Goal: Transaction & Acquisition: Purchase product/service

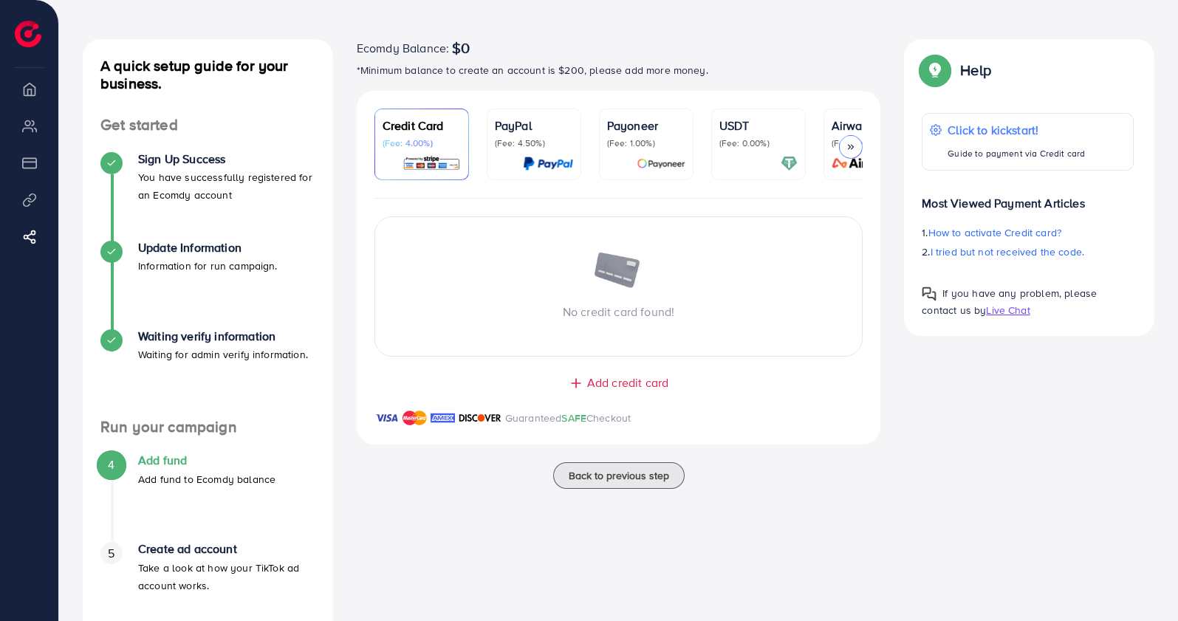
scroll to position [103, 0]
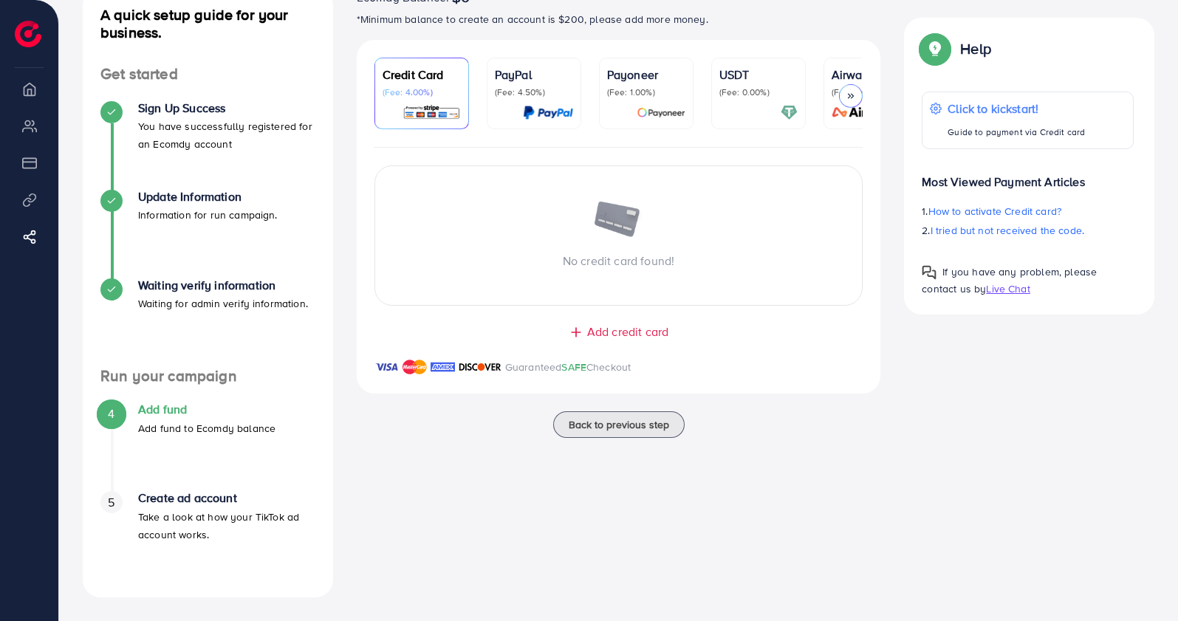
click at [595, 227] on img at bounding box center [619, 221] width 52 height 38
click at [586, 260] on p "No credit card found!" at bounding box center [619, 261] width 488 height 18
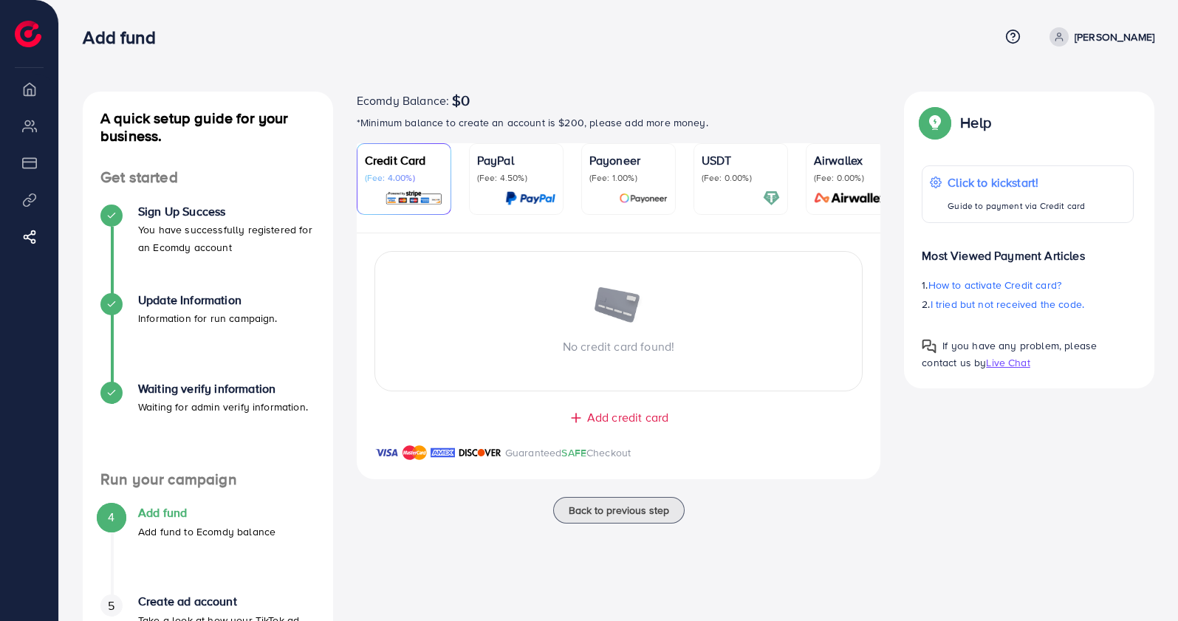
drag, startPoint x: 640, startPoint y: 453, endPoint x: 355, endPoint y: 445, distance: 285.3
click at [355, 445] on div "Credit Card (Fee: 4.00%) PayPal (Fee: 4.50%) Payoneer (Fee: 1.00%) USDT (Fee: 0…" at bounding box center [619, 320] width 548 height 354
click at [419, 426] on div "Add credit card" at bounding box center [618, 417] width 465 height 17
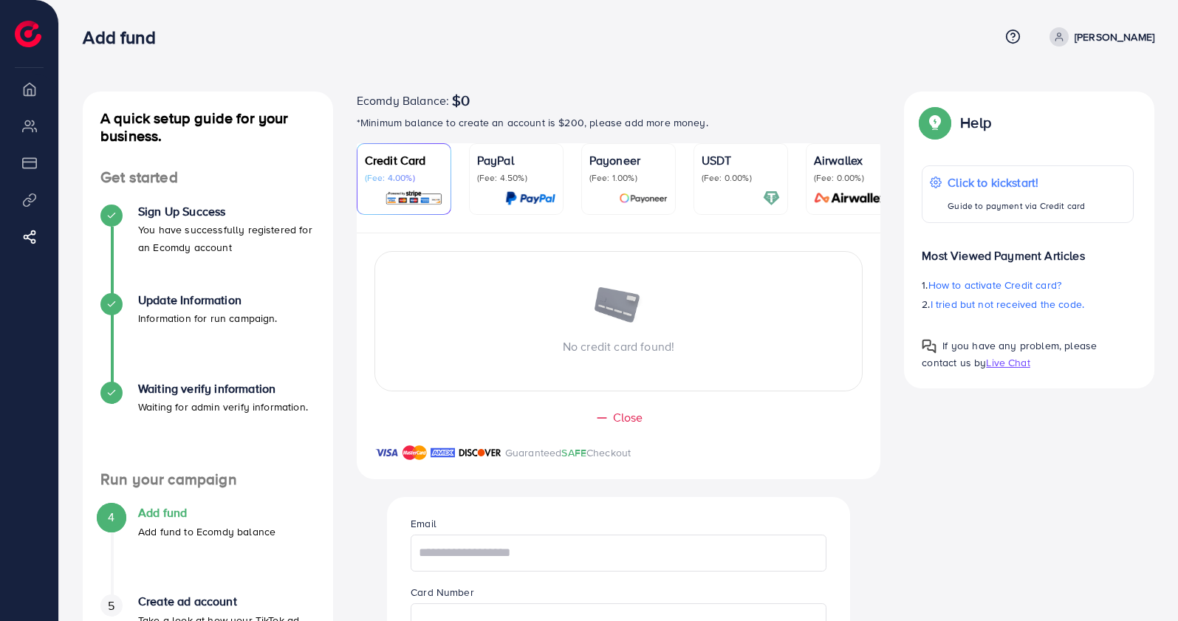
click at [400, 174] on p "(Fee: 4.00%)" at bounding box center [404, 178] width 78 height 12
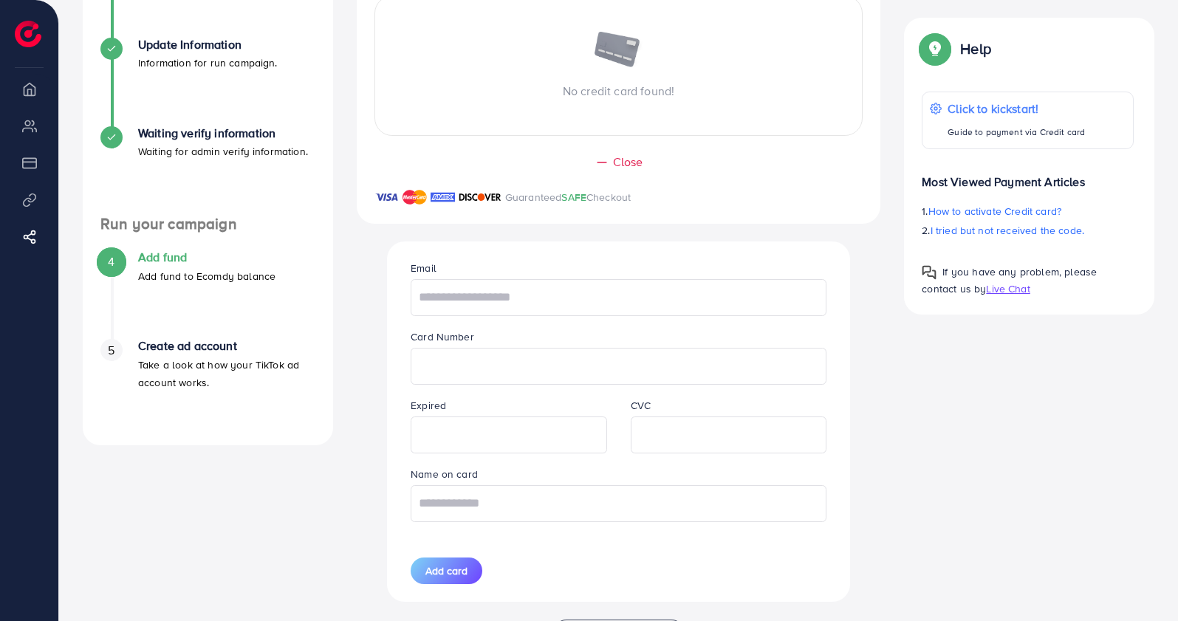
scroll to position [277, 0]
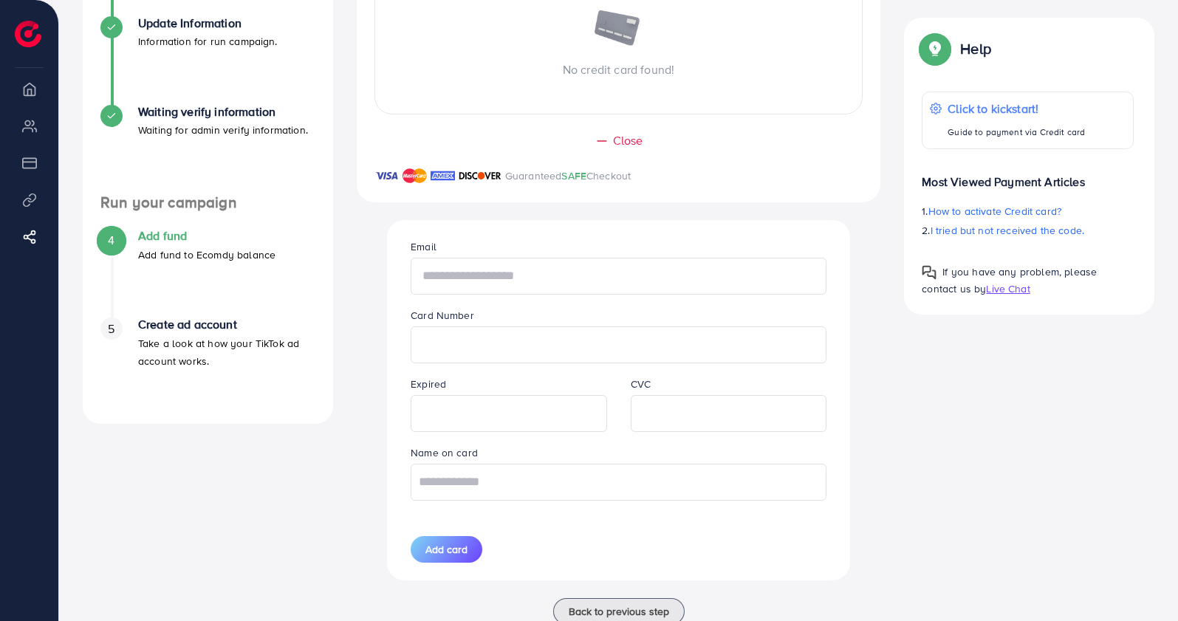
click at [497, 294] on input "text" at bounding box center [619, 276] width 416 height 37
click at [388, 293] on div "Email Card Number Expired CVC Name on card Add card" at bounding box center [618, 400] width 463 height 360
click at [34, 98] on li "Overview" at bounding box center [29, 89] width 58 height 30
click at [33, 98] on li "Overview" at bounding box center [29, 89] width 58 height 30
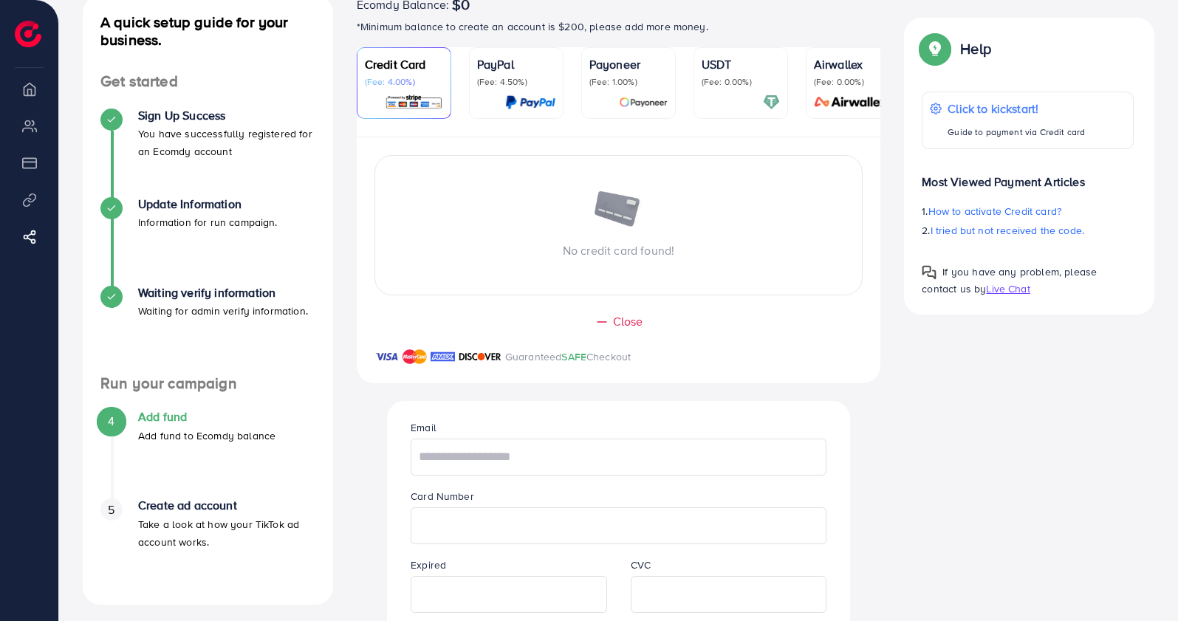
scroll to position [0, 0]
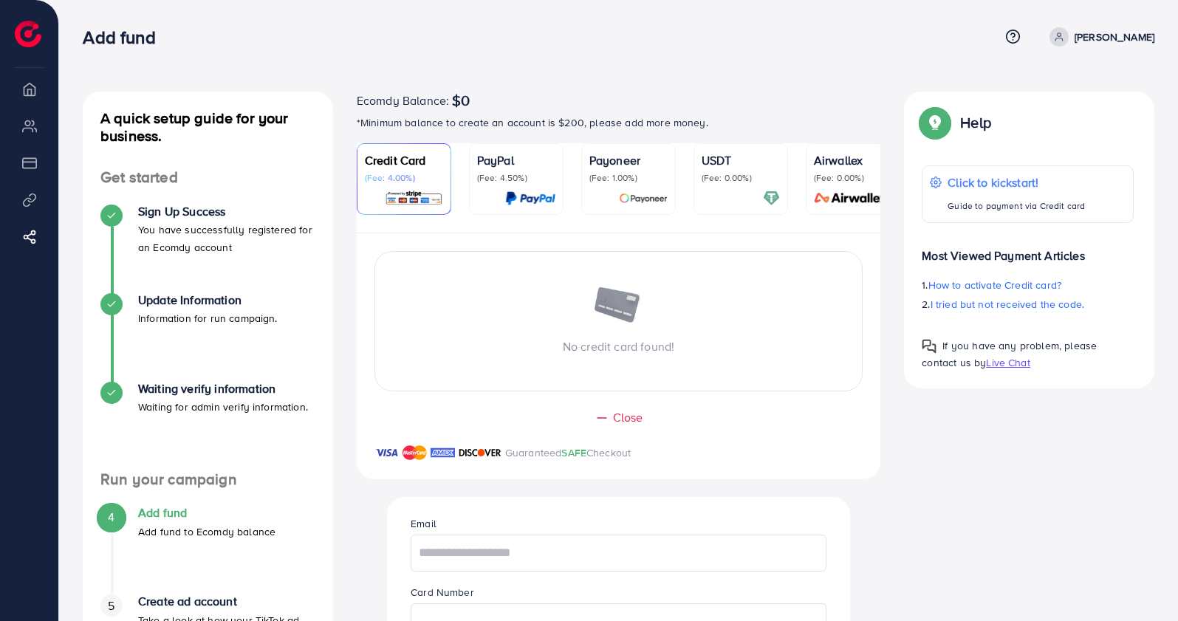
click at [1123, 35] on p "[PERSON_NAME]" at bounding box center [1115, 37] width 80 height 18
click at [1065, 38] on icon at bounding box center [1059, 37] width 10 height 10
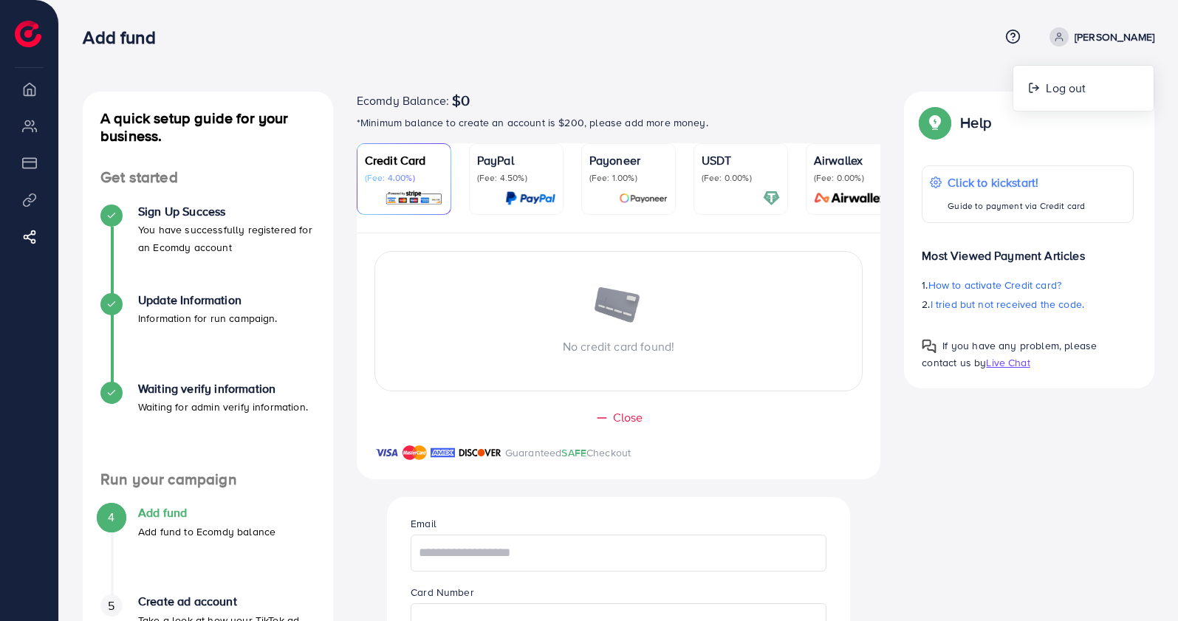
click at [1062, 38] on icon at bounding box center [1059, 39] width 7 height 3
click at [27, 35] on img at bounding box center [28, 34] width 27 height 27
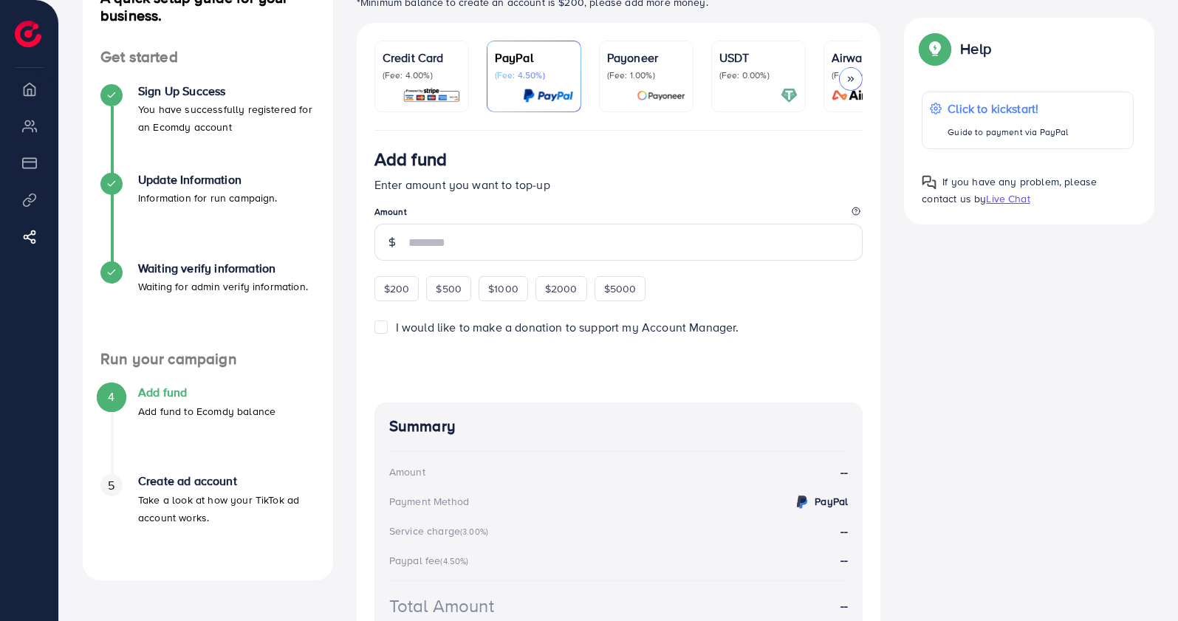
scroll to position [253, 0]
